Goal: Task Accomplishment & Management: Manage account settings

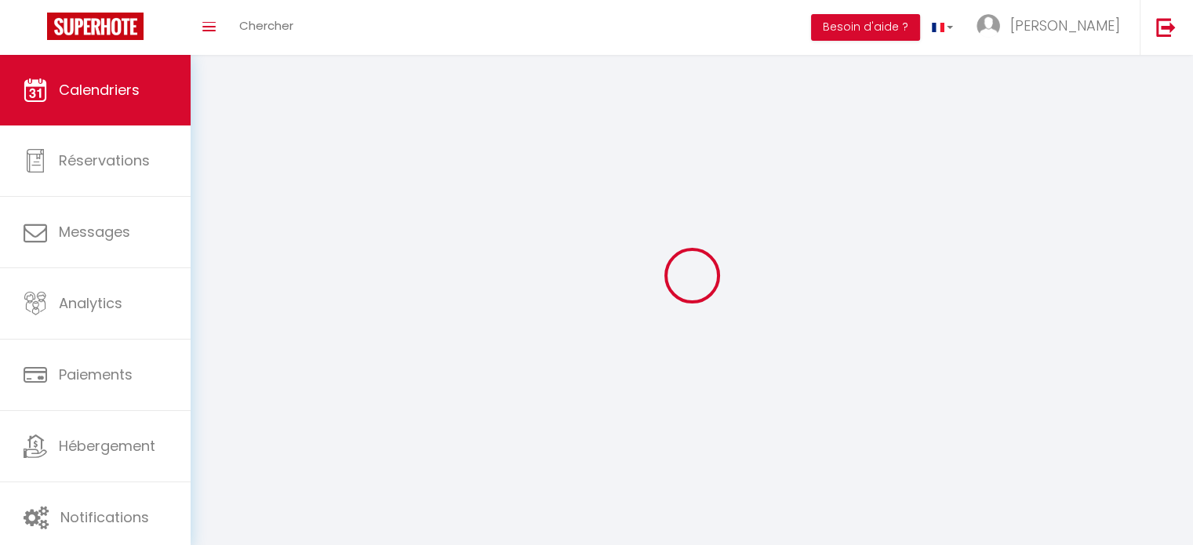
select select
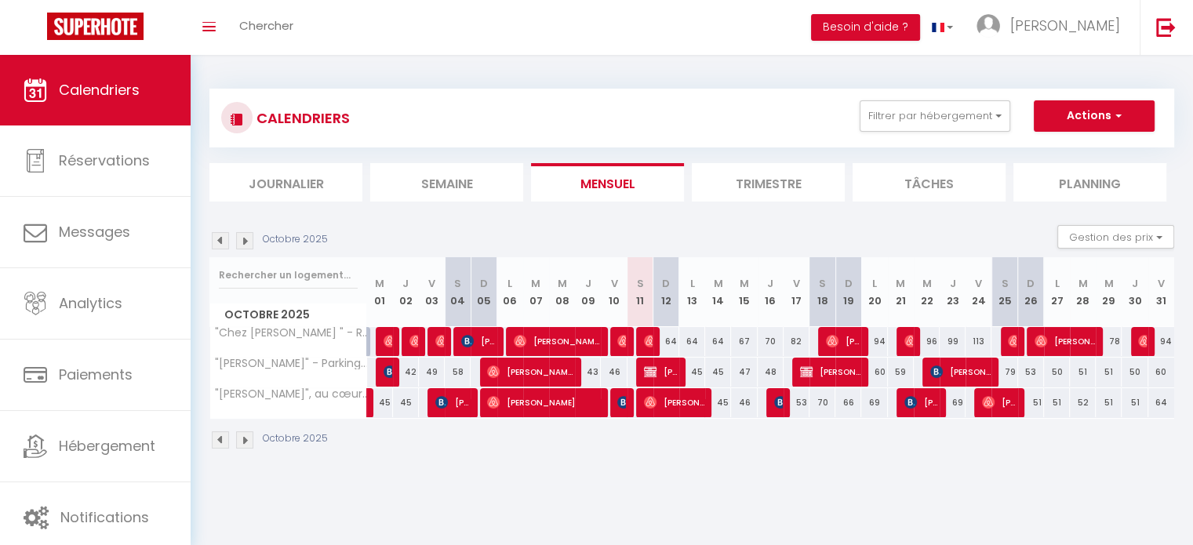
click at [627, 412] on div "54" at bounding box center [640, 402] width 27 height 29
click at [624, 406] on img at bounding box center [623, 402] width 13 height 13
select select "OK"
select select "KO"
select select "0"
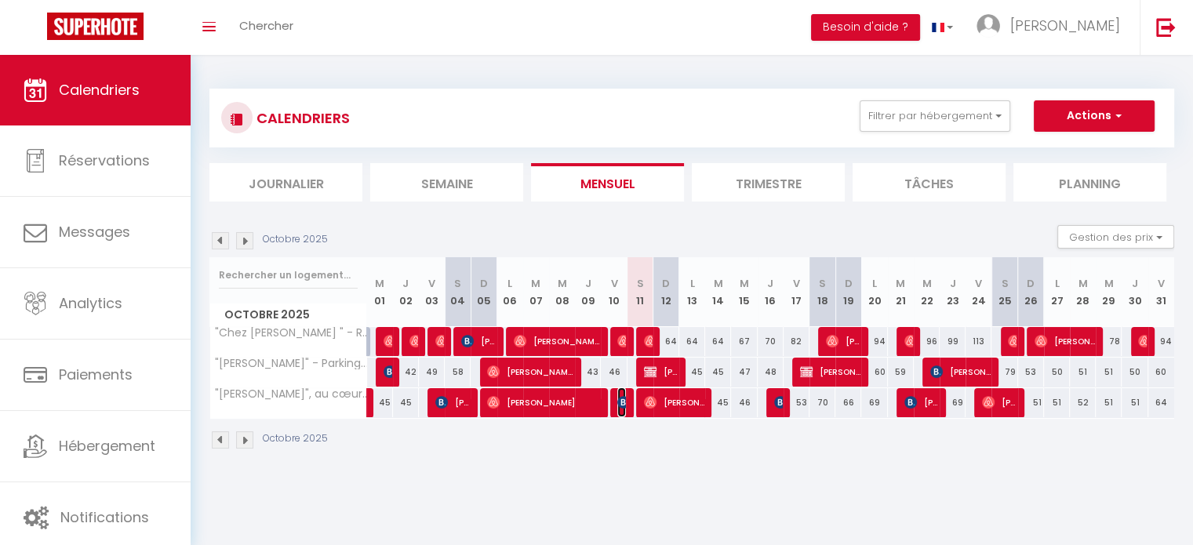
select select "0"
select select "1"
select select
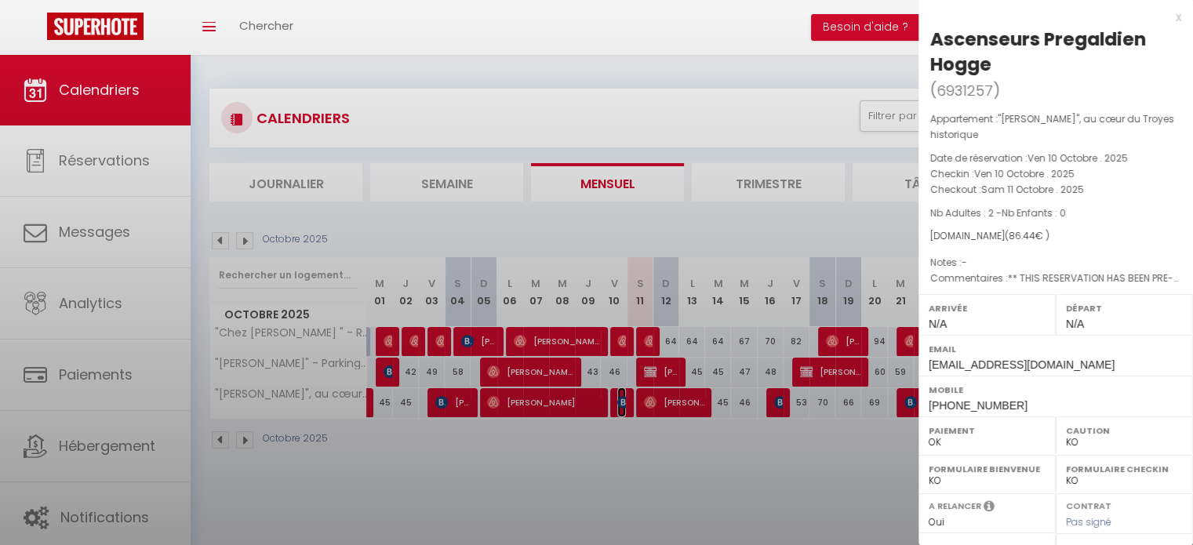
select select "51778"
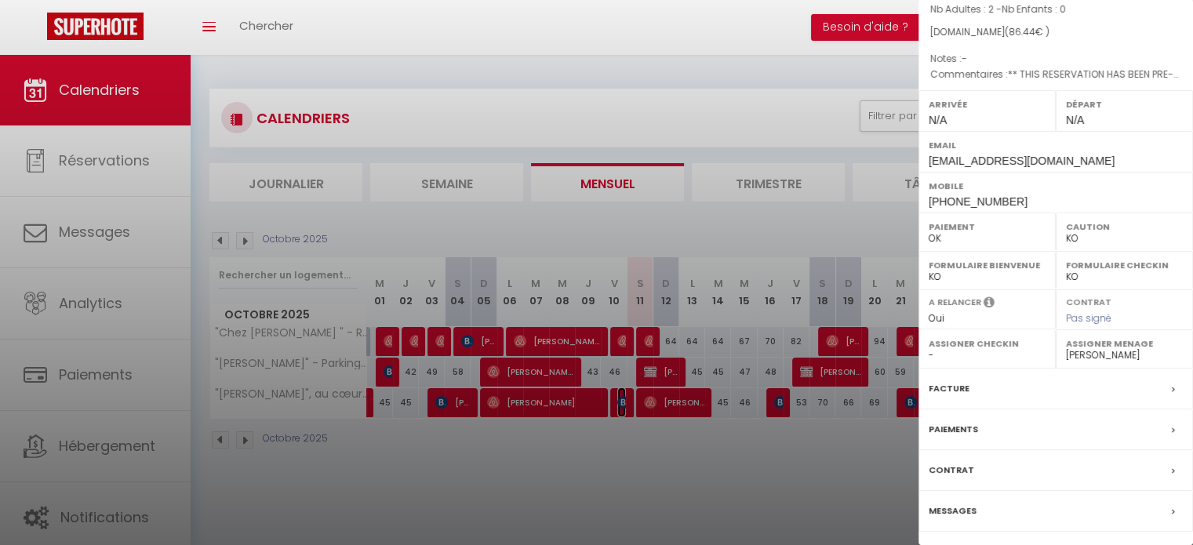
scroll to position [249, 0]
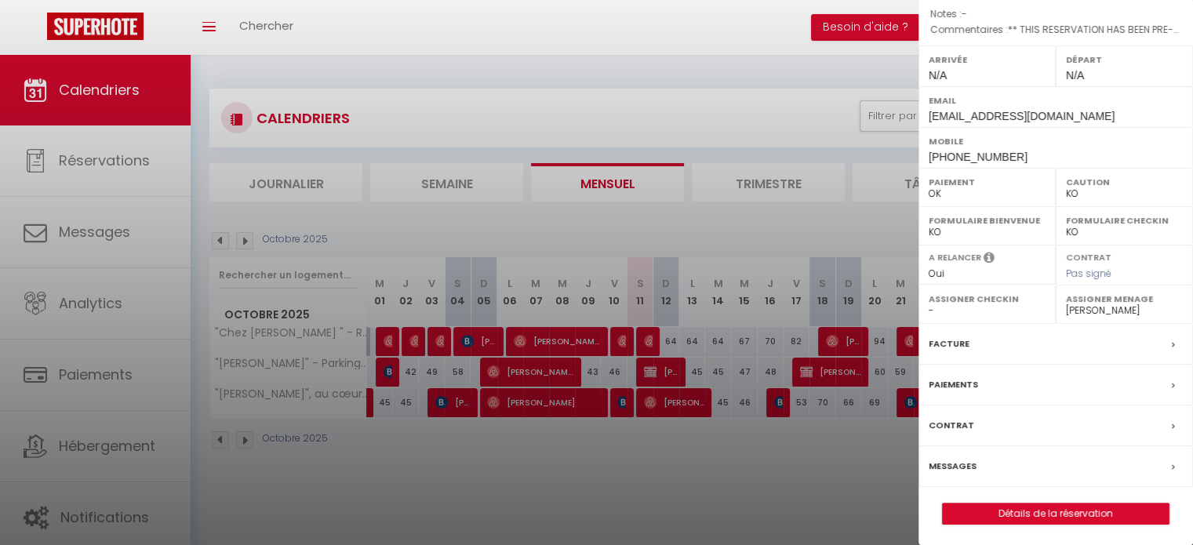
click at [1104, 307] on select "- [PERSON_NAME] [PERSON_NAME]" at bounding box center [1124, 310] width 117 height 14
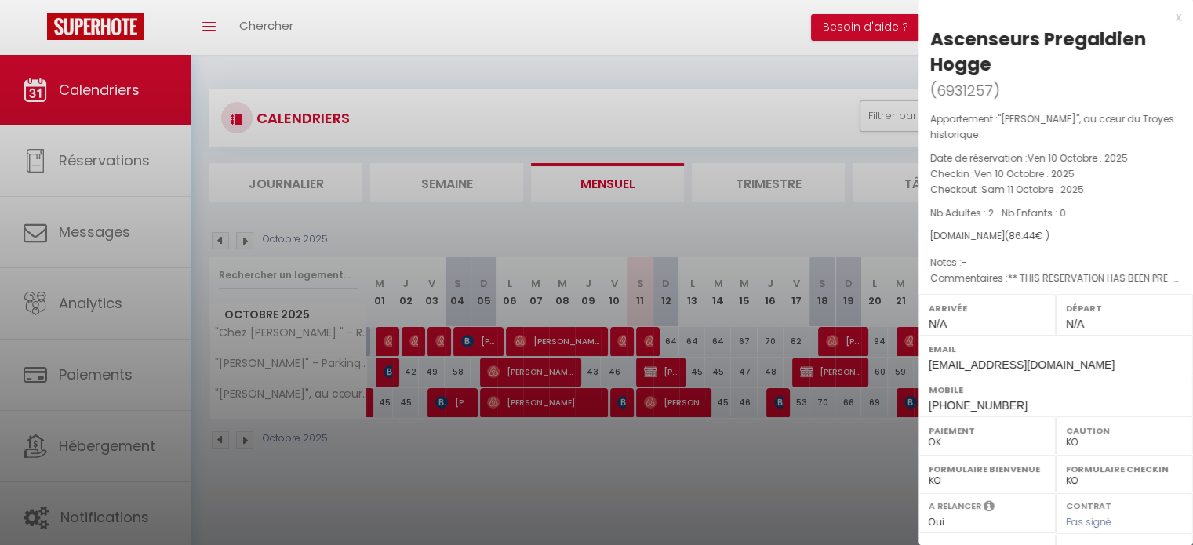
click at [1168, 14] on div "x" at bounding box center [1049, 17] width 263 height 19
